Goal: Navigation & Orientation: Find specific page/section

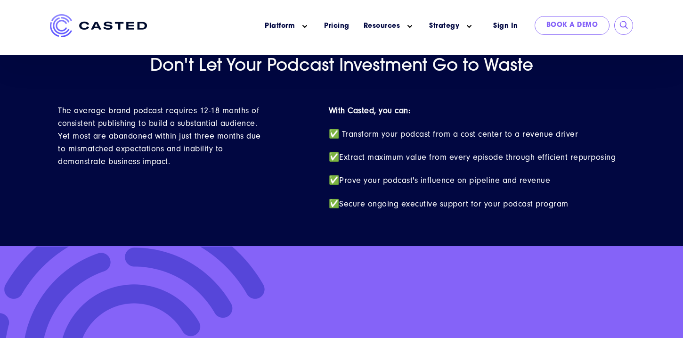
scroll to position [3979, 0]
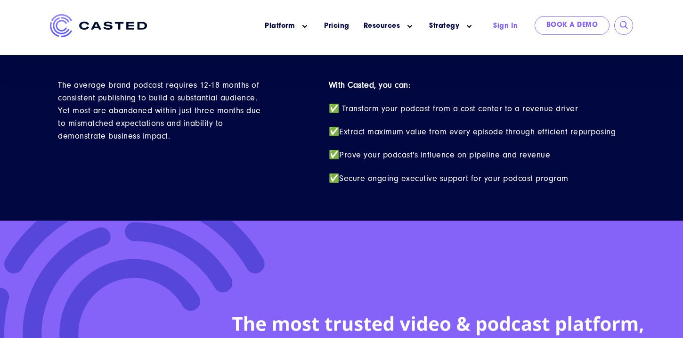
click at [513, 24] on link "Sign In" at bounding box center [505, 26] width 48 height 20
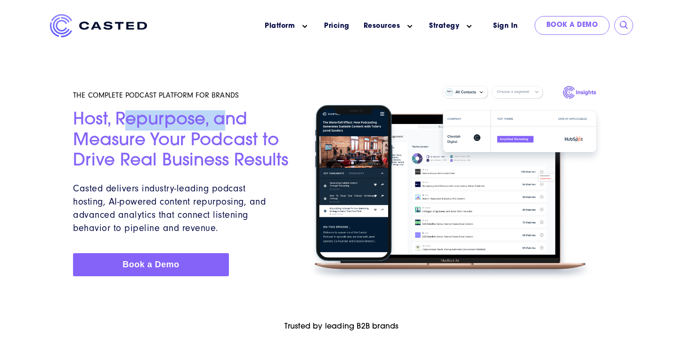
drag, startPoint x: 129, startPoint y: 117, endPoint x: 226, endPoint y: 125, distance: 97.3
click at [226, 125] on h2 "Host, Repurpose, and Measure Your Podcast to Drive Real Business Results" at bounding box center [181, 140] width 217 height 61
click at [228, 137] on h2 "Host, Repurpose, and Measure Your Podcast to Drive Real Business Results" at bounding box center [181, 140] width 217 height 61
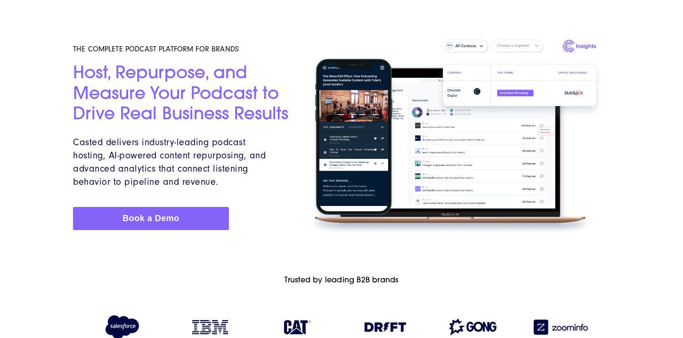
scroll to position [47, 0]
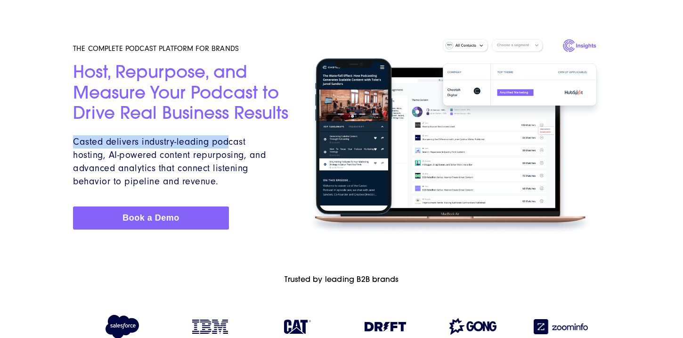
drag, startPoint x: 228, startPoint y: 137, endPoint x: 145, endPoint y: 135, distance: 83.3
click at [145, 135] on p "Casted delivers industry-leading podcast hosting, AI-powered content repurposin…" at bounding box center [172, 161] width 199 height 53
click at [145, 135] on div "THE COMPLETE PODCAST PLATFORM FOR BRANDS Host, Repurpose, and Measure Your Podc…" at bounding box center [181, 136] width 217 height 231
drag, startPoint x: 145, startPoint y: 135, endPoint x: 204, endPoint y: 136, distance: 58.9
click at [204, 136] on p "Casted delivers industry-leading podcast hosting, AI-powered content repurposin…" at bounding box center [172, 161] width 199 height 53
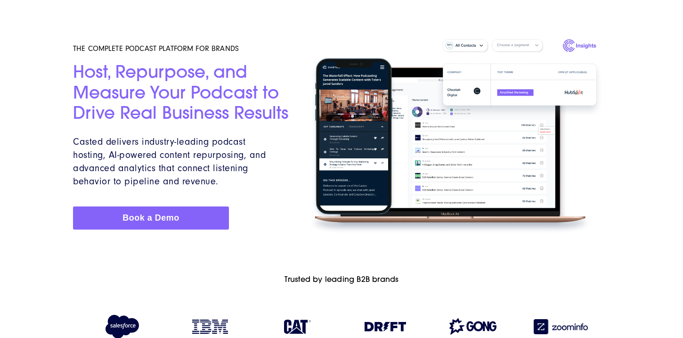
drag, startPoint x: 212, startPoint y: 138, endPoint x: 236, endPoint y: 139, distance: 24.0
click at [212, 138] on span "Casted delivers industry-leading podcast hosting, AI-powered content repurposin…" at bounding box center [169, 161] width 193 height 50
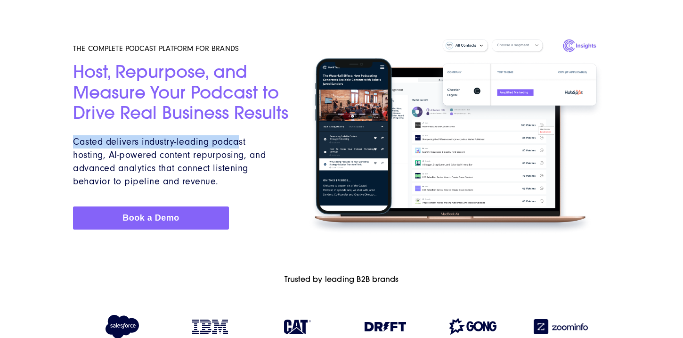
drag, startPoint x: 238, startPoint y: 140, endPoint x: 71, endPoint y: 138, distance: 167.1
click at [71, 138] on div "THE COMPLETE PODCAST PLATFORM FOR BRANDS Host, Repurpose, and Measure Your Podc…" at bounding box center [181, 136] width 228 height 231
click at [89, 139] on span "Casted delivers industry-leading podcast hosting, AI-powered content repurposin…" at bounding box center [169, 161] width 193 height 50
drag, startPoint x: 178, startPoint y: 138, endPoint x: 226, endPoint y: 137, distance: 47.1
click at [226, 137] on span "Casted delivers industry-leading podcast hosting, AI-powered content repurposin…" at bounding box center [169, 161] width 193 height 50
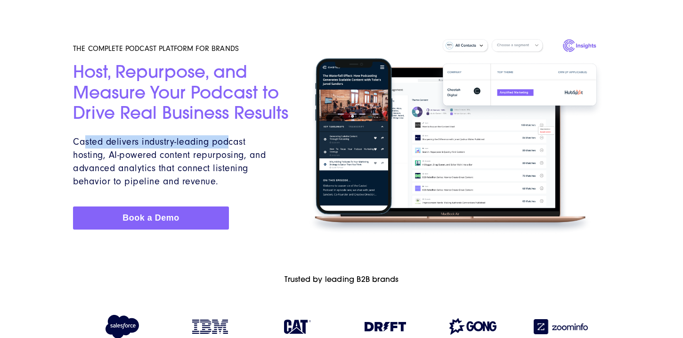
click at [223, 140] on span "Casted delivers industry-leading podcast hosting, AI-powered content repurposin…" at bounding box center [169, 161] width 193 height 50
click at [212, 153] on span "Casted delivers industry-leading podcast hosting, AI-powered content repurposin…" at bounding box center [169, 161] width 193 height 50
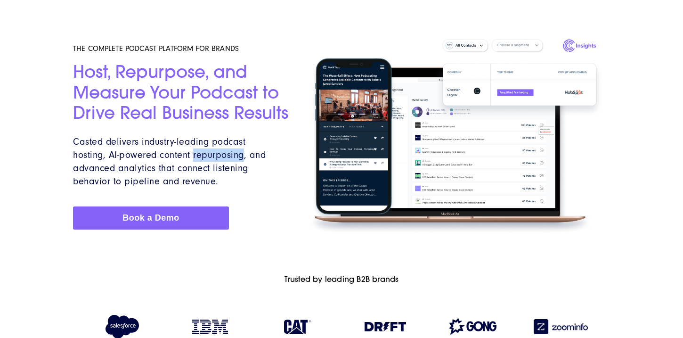
click at [212, 153] on span "Casted delivers industry-leading podcast hosting, AI-powered content repurposin…" at bounding box center [169, 161] width 193 height 50
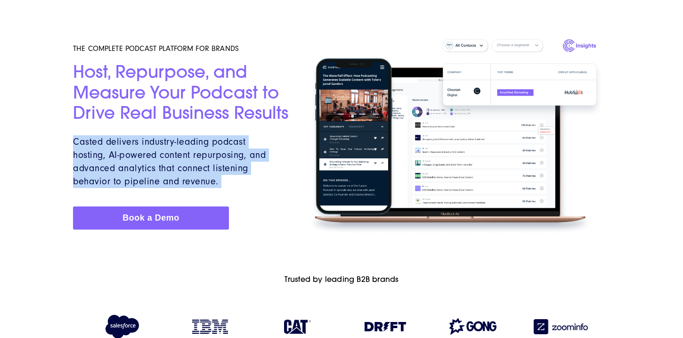
click at [212, 153] on span "Casted delivers industry-leading podcast hosting, AI-powered content repurposin…" at bounding box center [169, 161] width 193 height 50
click at [213, 154] on span "Casted delivers industry-leading podcast hosting, AI-powered content repurposin…" at bounding box center [169, 161] width 193 height 50
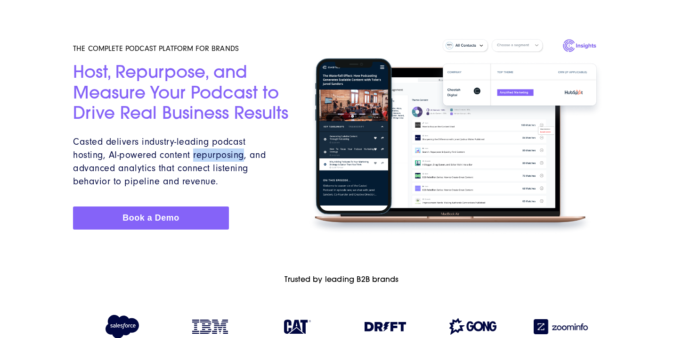
click at [213, 154] on span "Casted delivers industry-leading podcast hosting, AI-powered content repurposin…" at bounding box center [169, 161] width 193 height 50
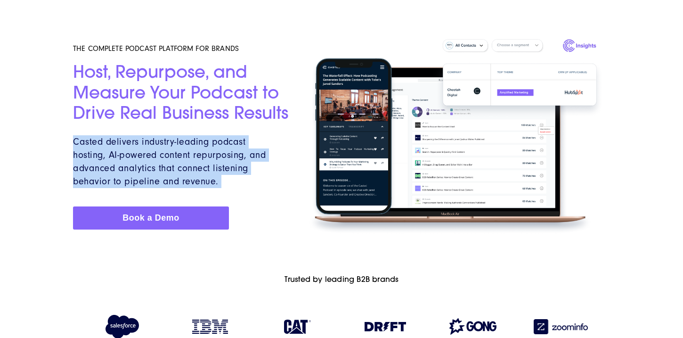
click at [213, 154] on span "Casted delivers industry-leading podcast hosting, AI-powered content repurposin…" at bounding box center [169, 161] width 193 height 50
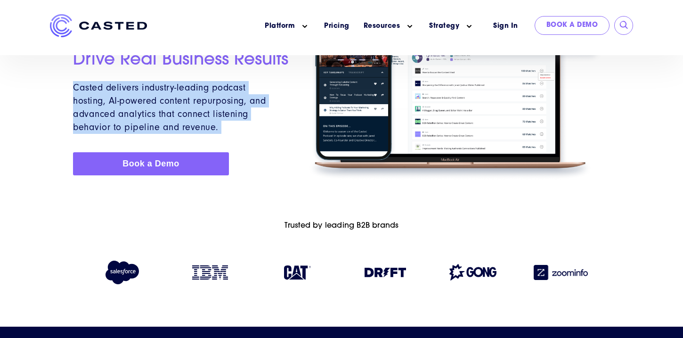
scroll to position [0, 0]
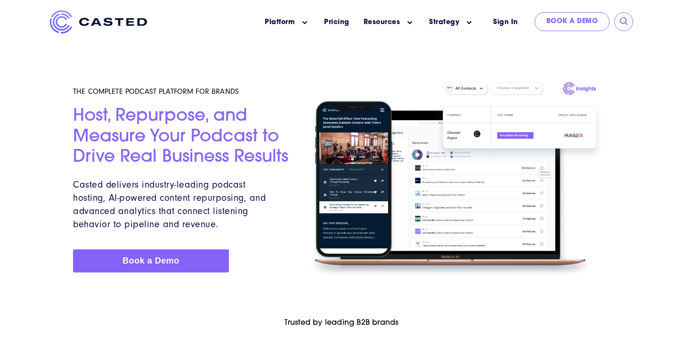
click at [168, 48] on header "Skip to content Platform Show submenu for Platform Podcast and Video Marketing …" at bounding box center [341, 23] width 683 height 55
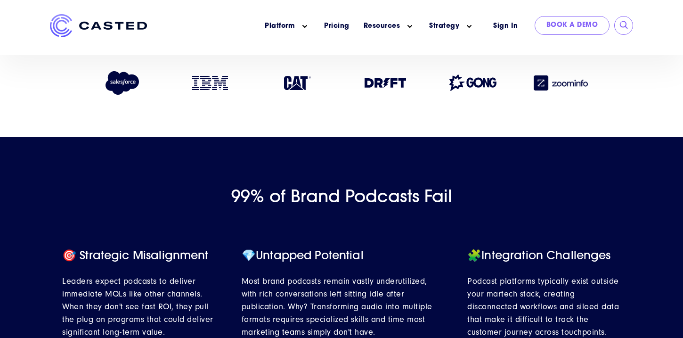
scroll to position [379, 0]
